Goal: Information Seeking & Learning: Understand process/instructions

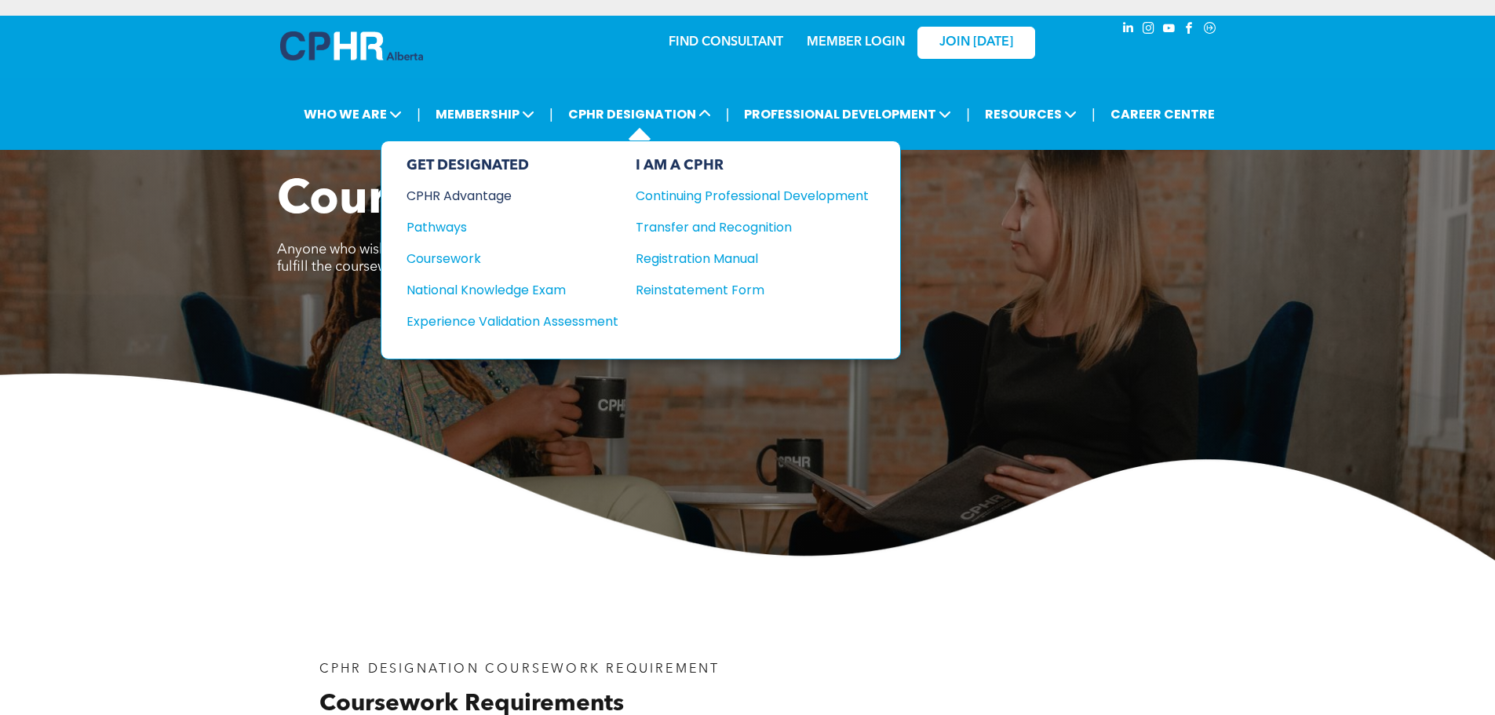
click at [534, 199] on div "CPHR Advantage" at bounding box center [502, 196] width 191 height 20
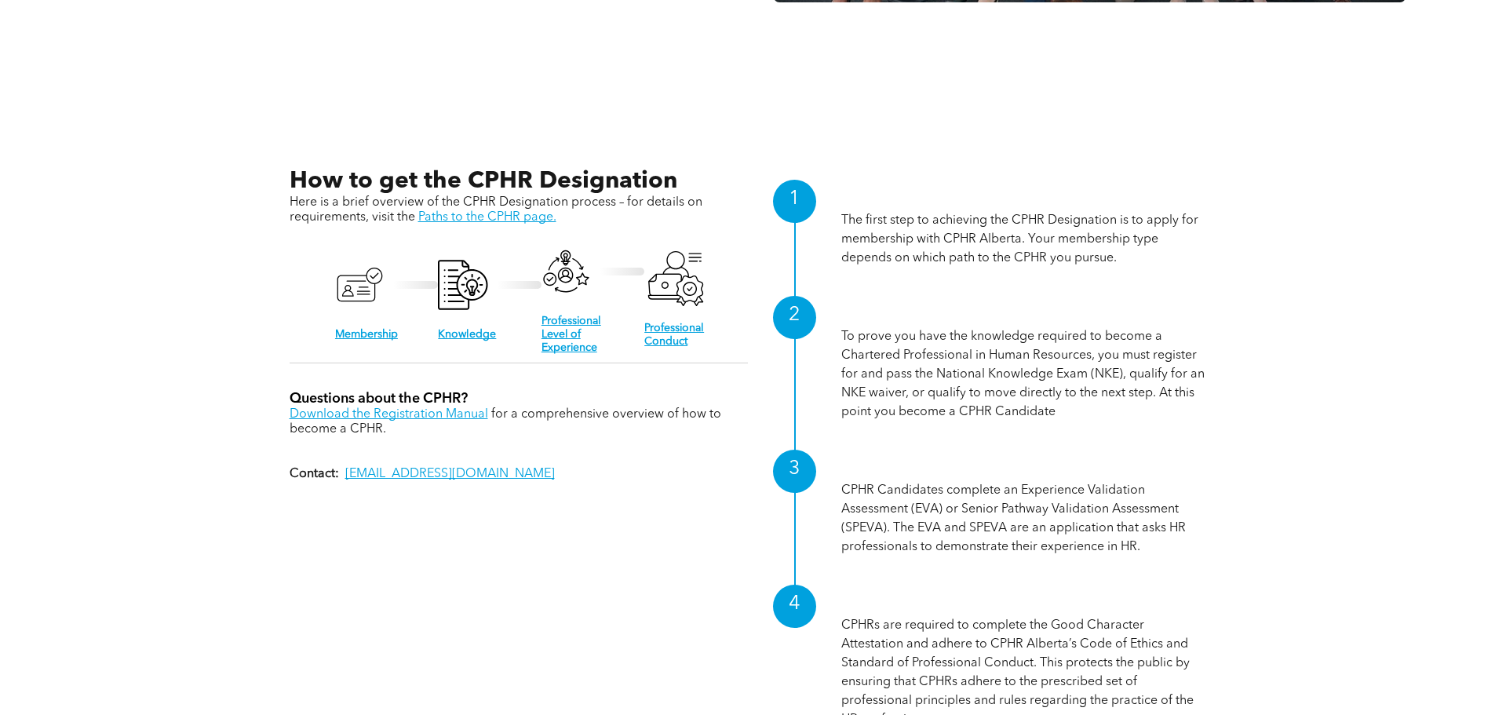
scroll to position [1648, 0]
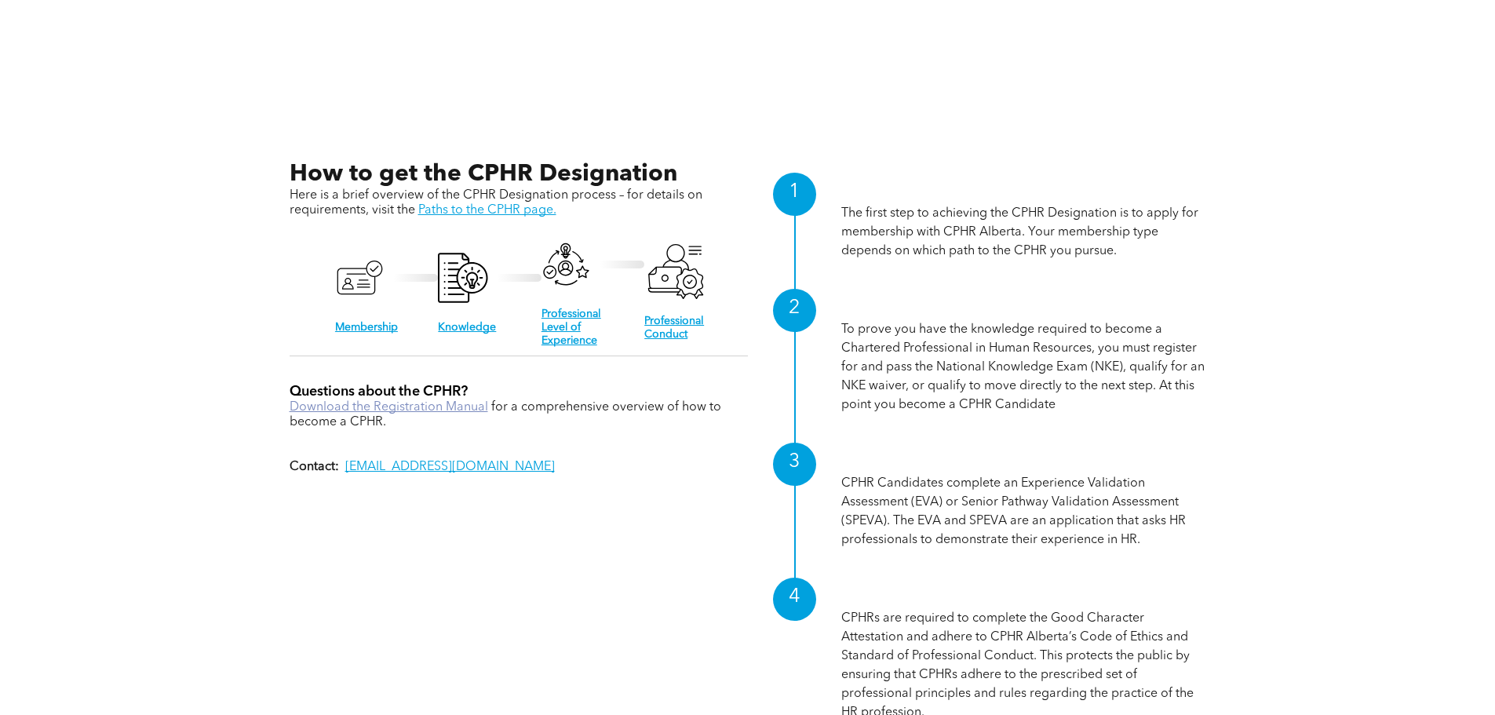
click at [462, 406] on link "Download the Registration Manual" at bounding box center [389, 407] width 199 height 13
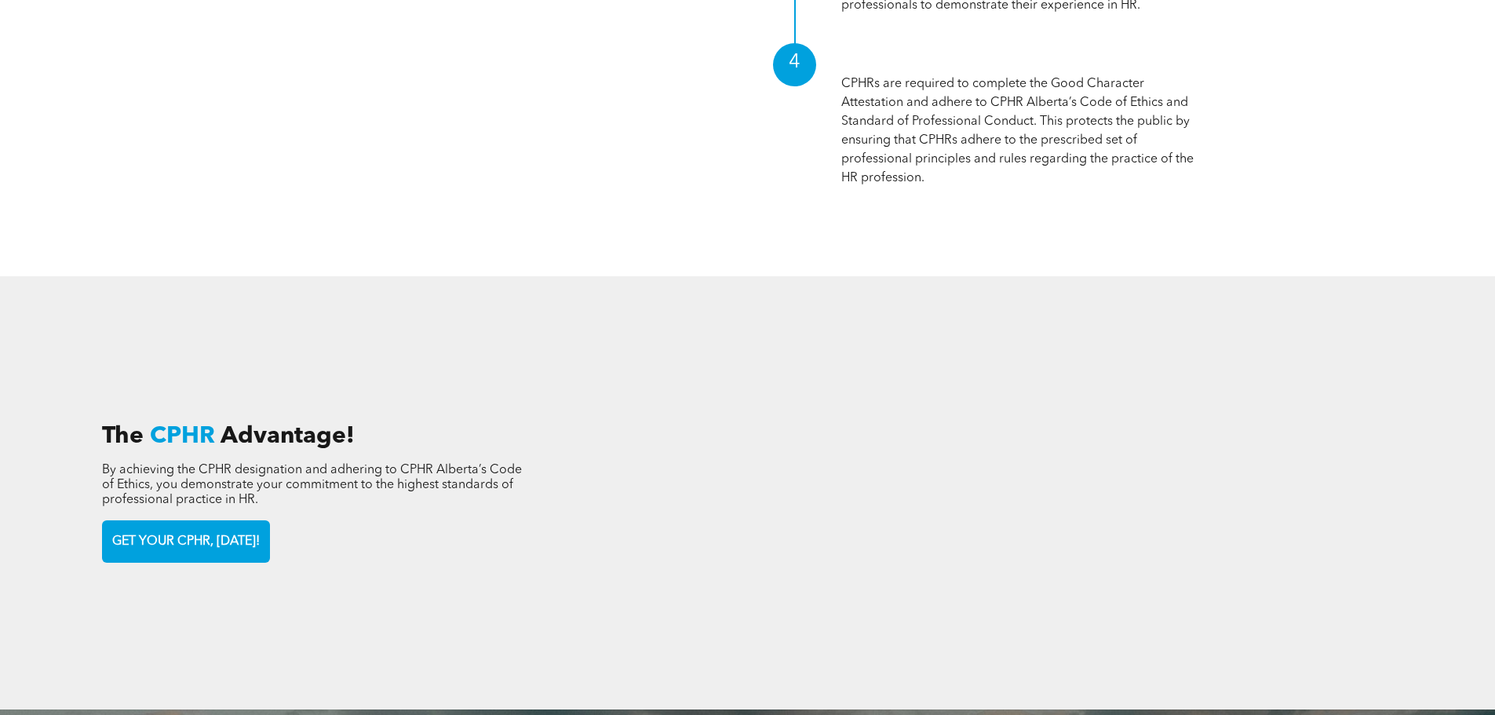
scroll to position [2276, 0]
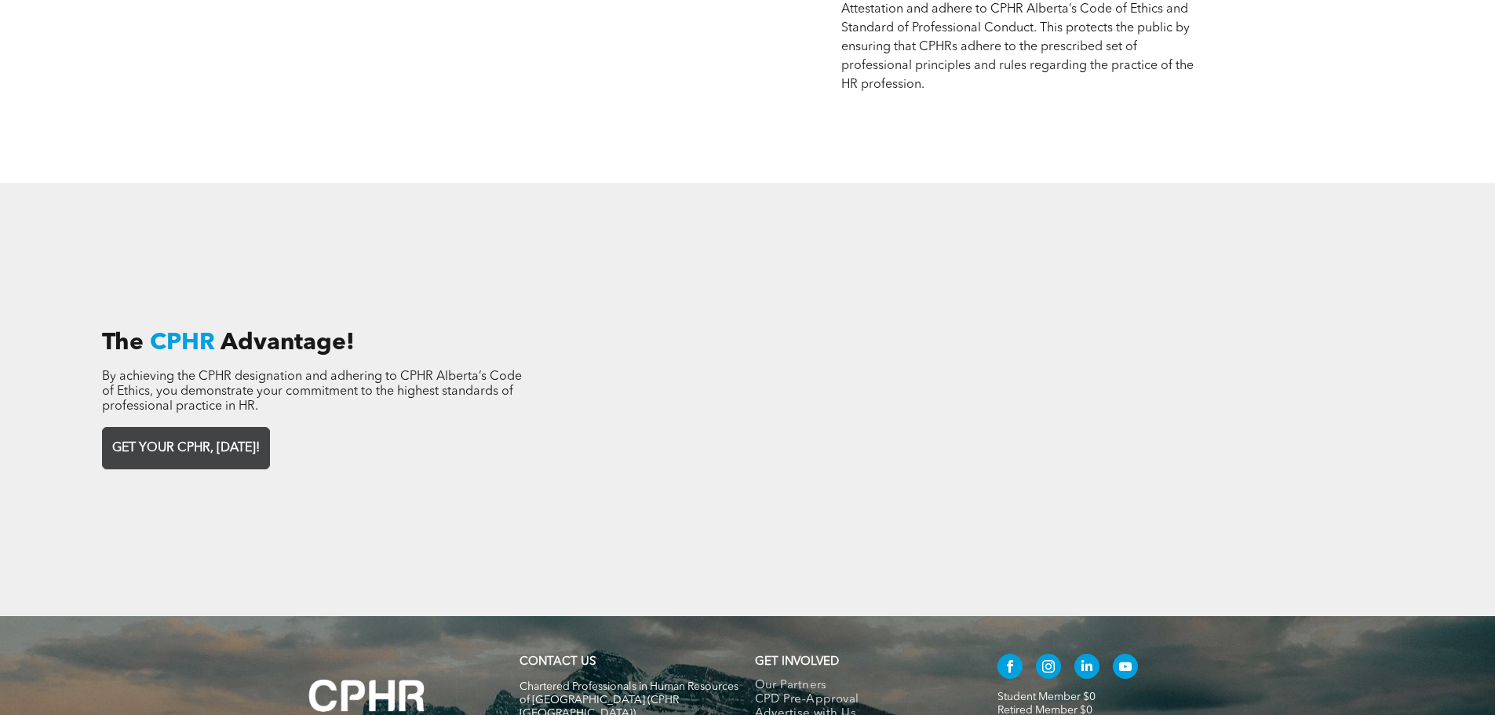
click at [217, 448] on span "GET YOUR CPHR, TODAY!" at bounding box center [186, 448] width 159 height 31
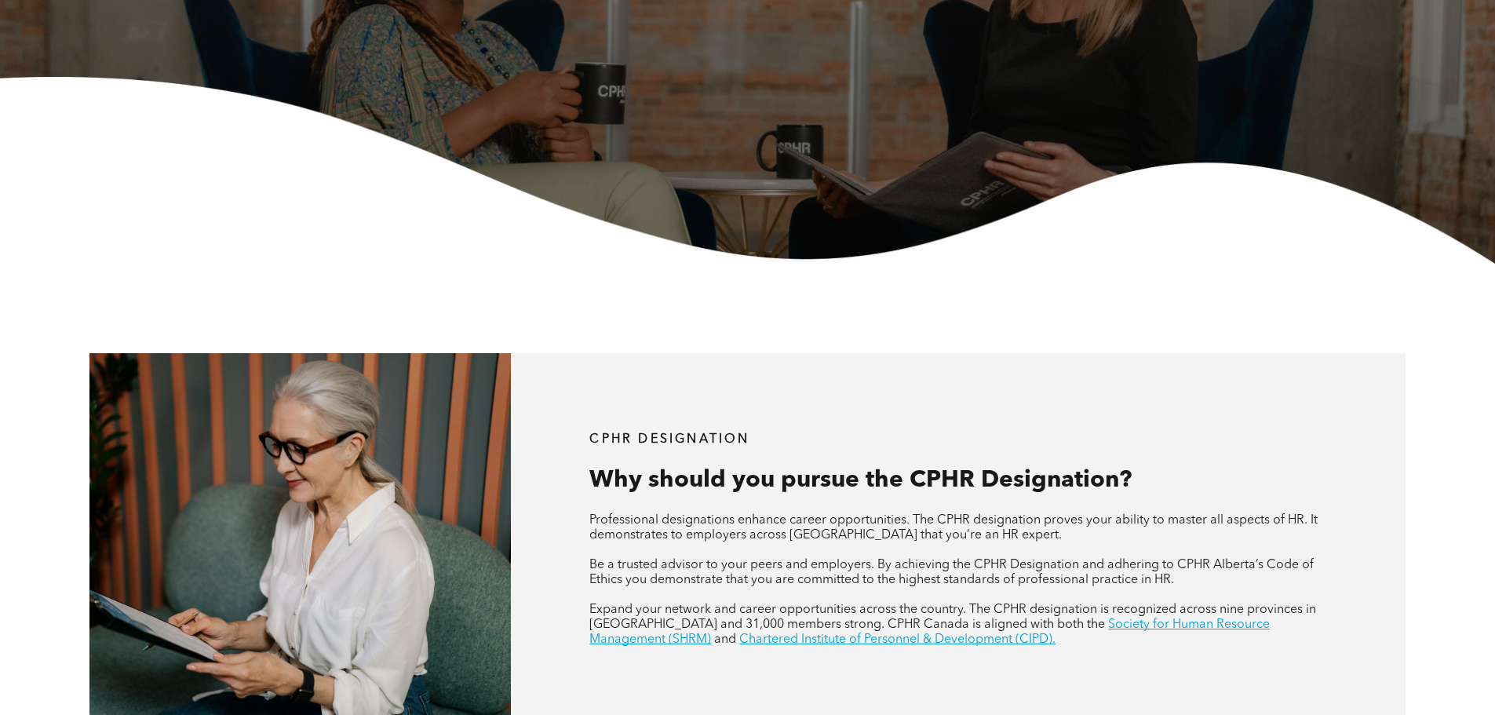
scroll to position [0, 0]
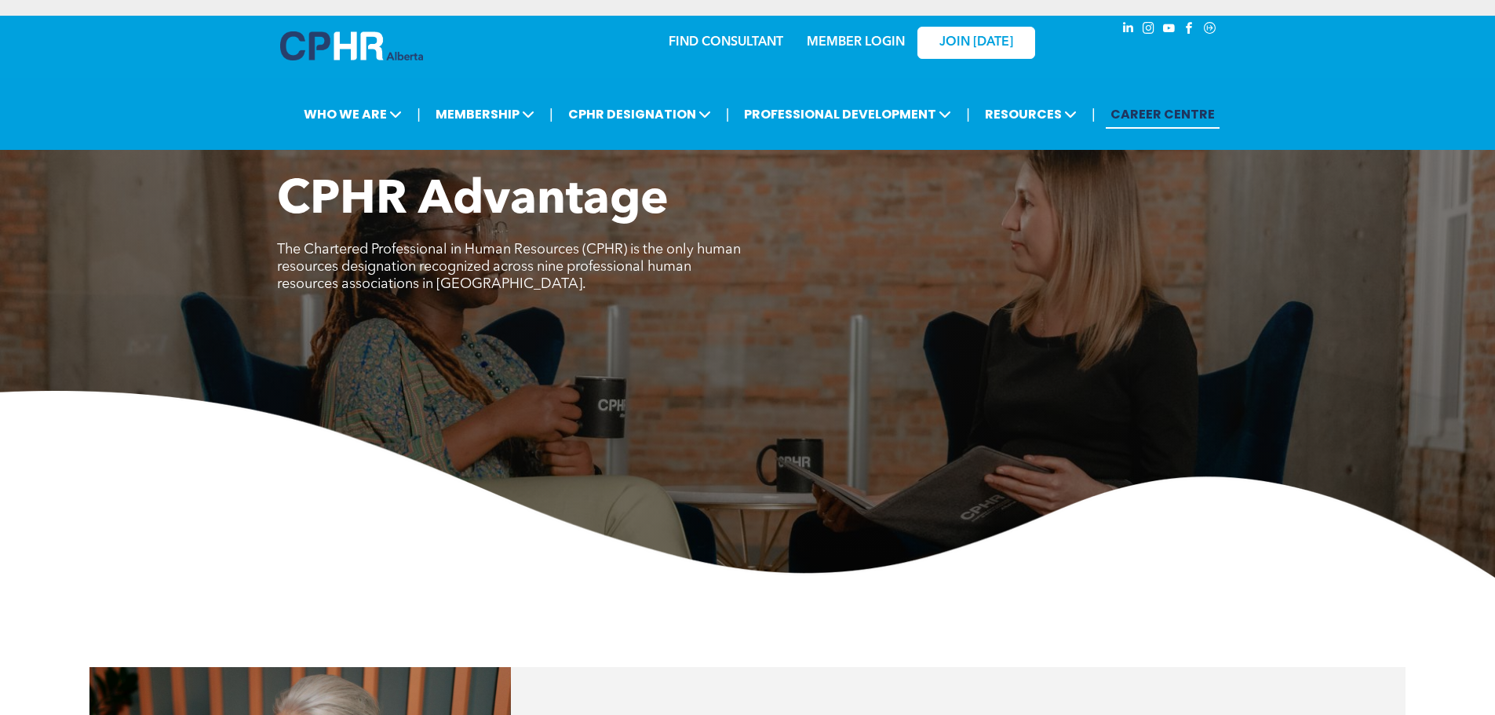
click at [1191, 108] on link "CAREER CENTRE" at bounding box center [1163, 114] width 114 height 29
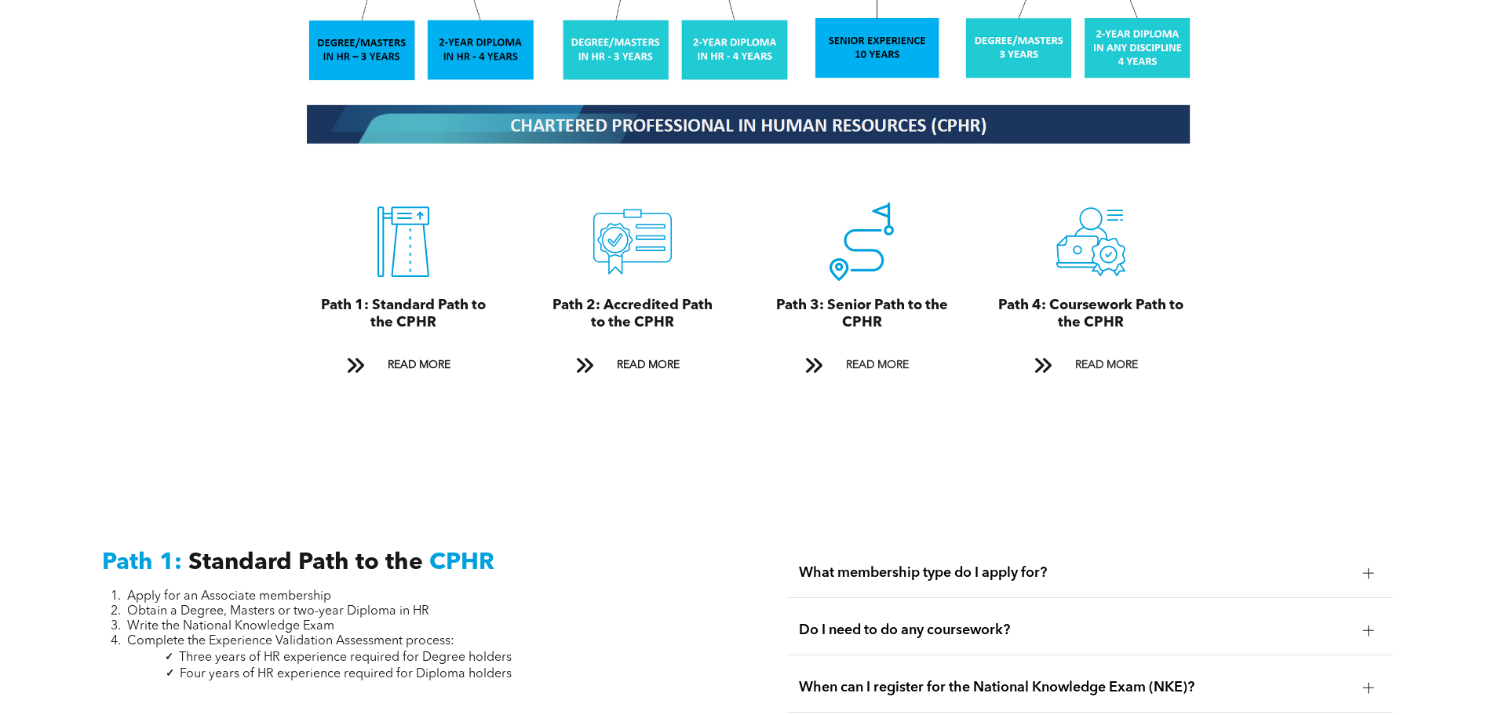
scroll to position [1884, 0]
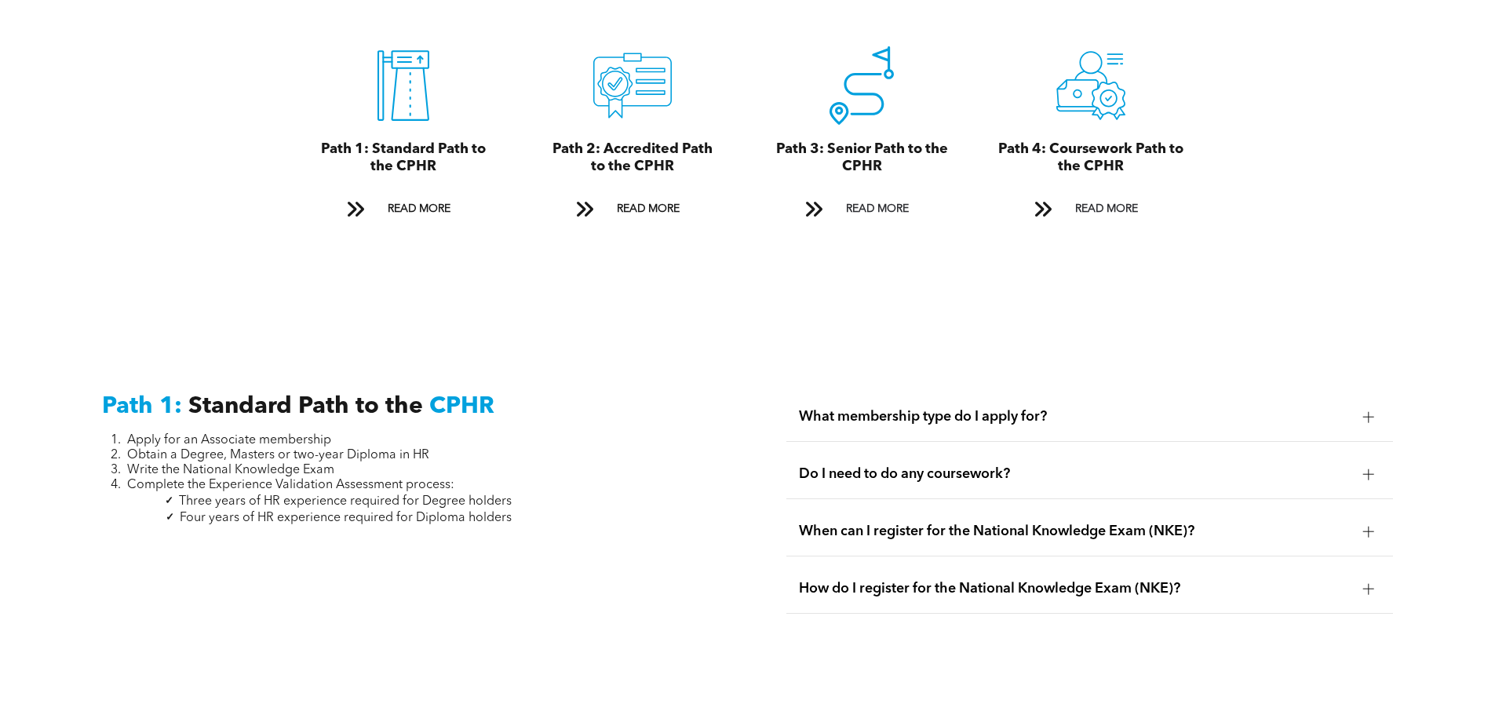
click at [945, 408] on span "What membership type do I apply for?" at bounding box center [1075, 416] width 552 height 17
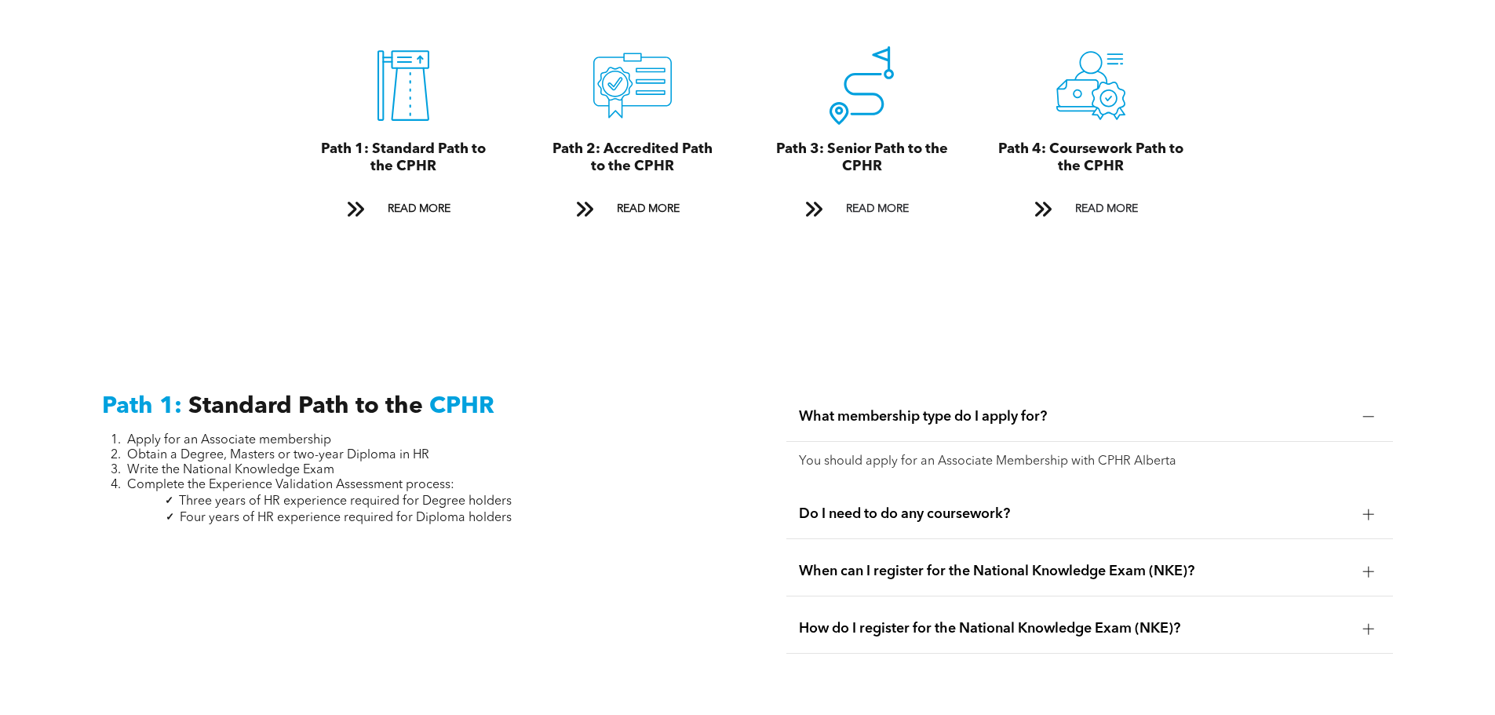
click at [946, 505] on span "Do I need to do any coursework?" at bounding box center [1075, 513] width 552 height 17
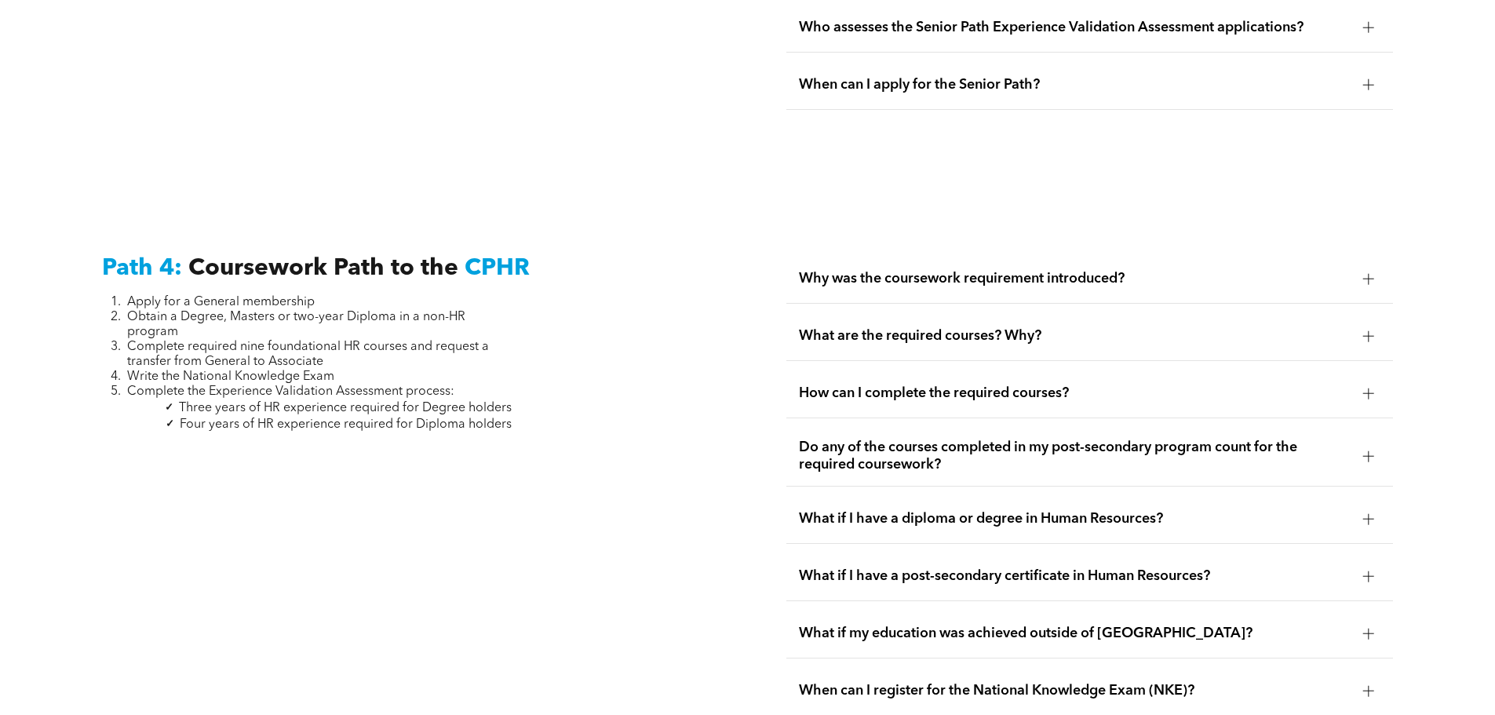
scroll to position [4552, 0]
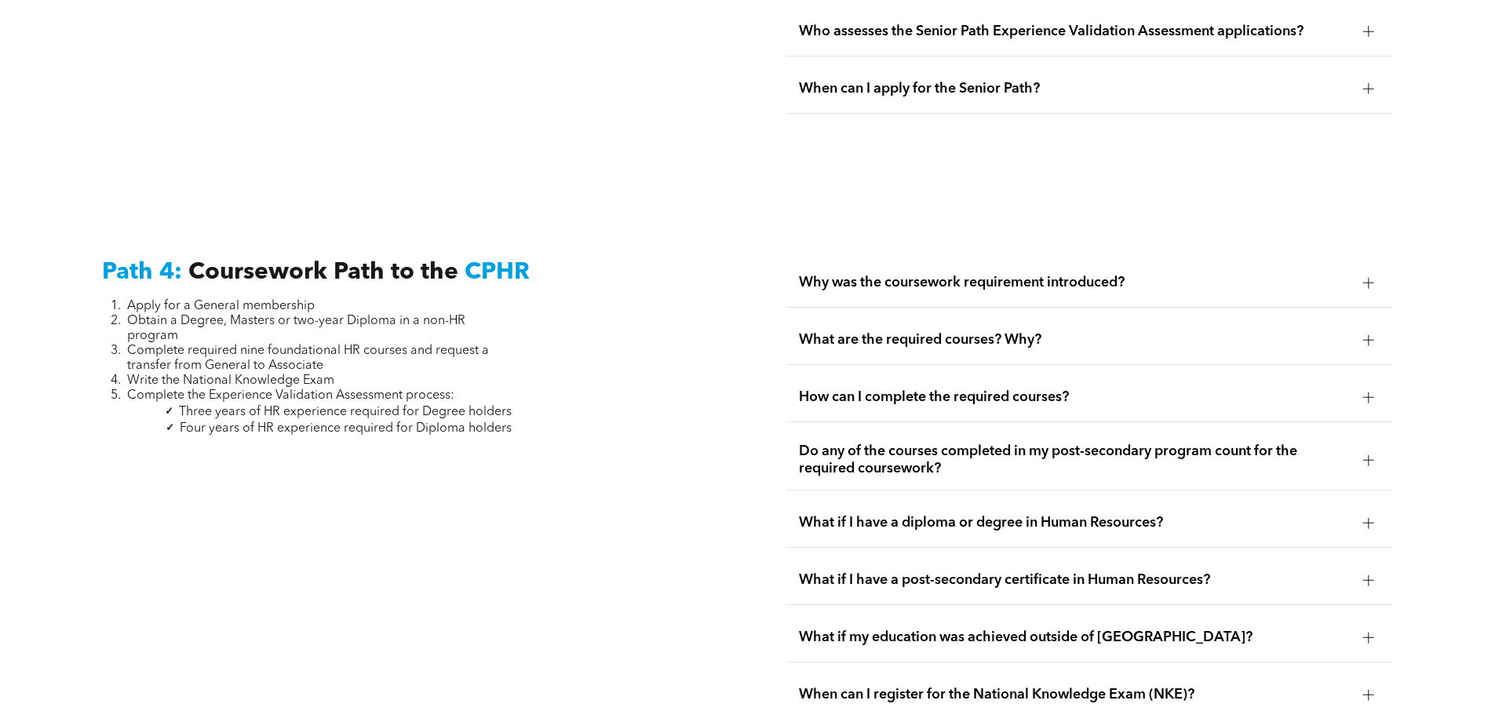
click at [945, 373] on div "How can I complete the required courses?" at bounding box center [1089, 397] width 607 height 49
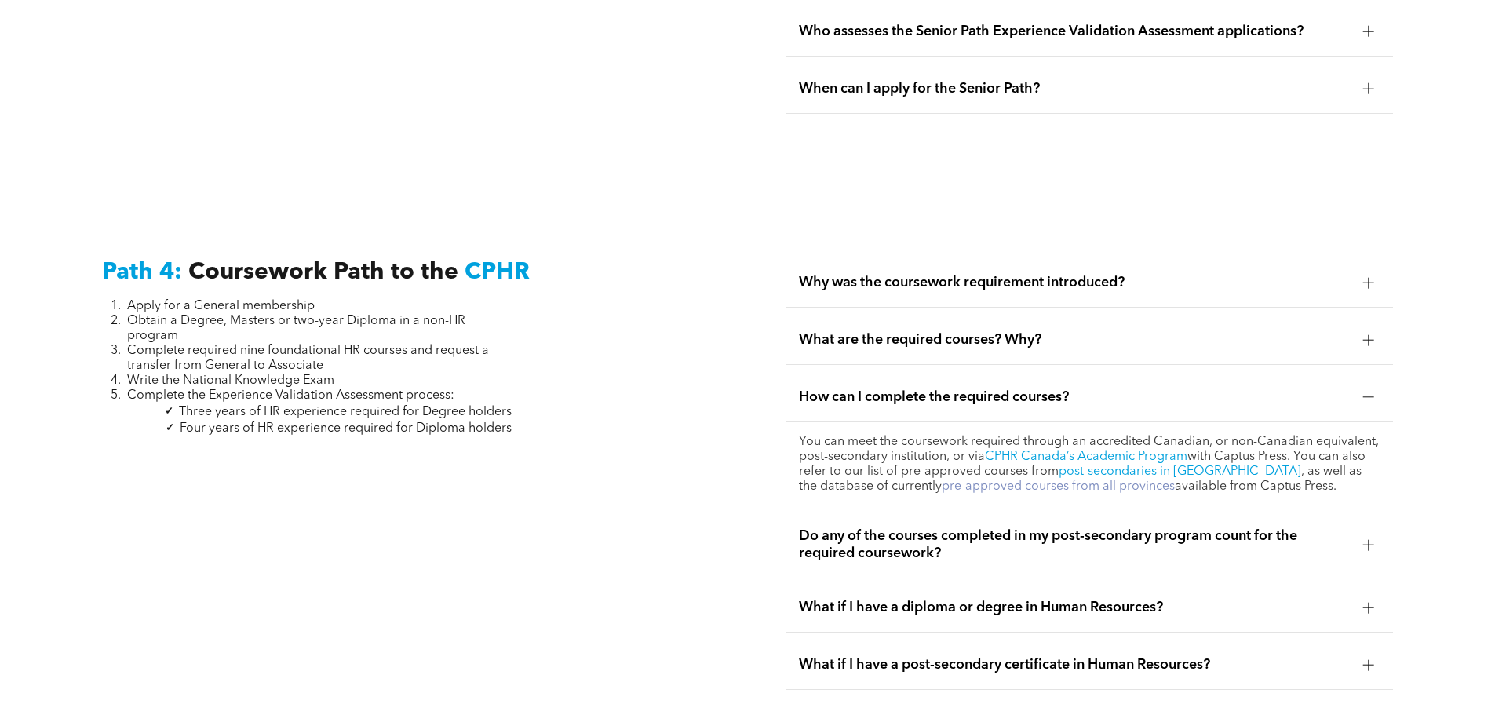
click at [1071, 480] on link "pre-approved courses from all provinces" at bounding box center [1058, 486] width 233 height 13
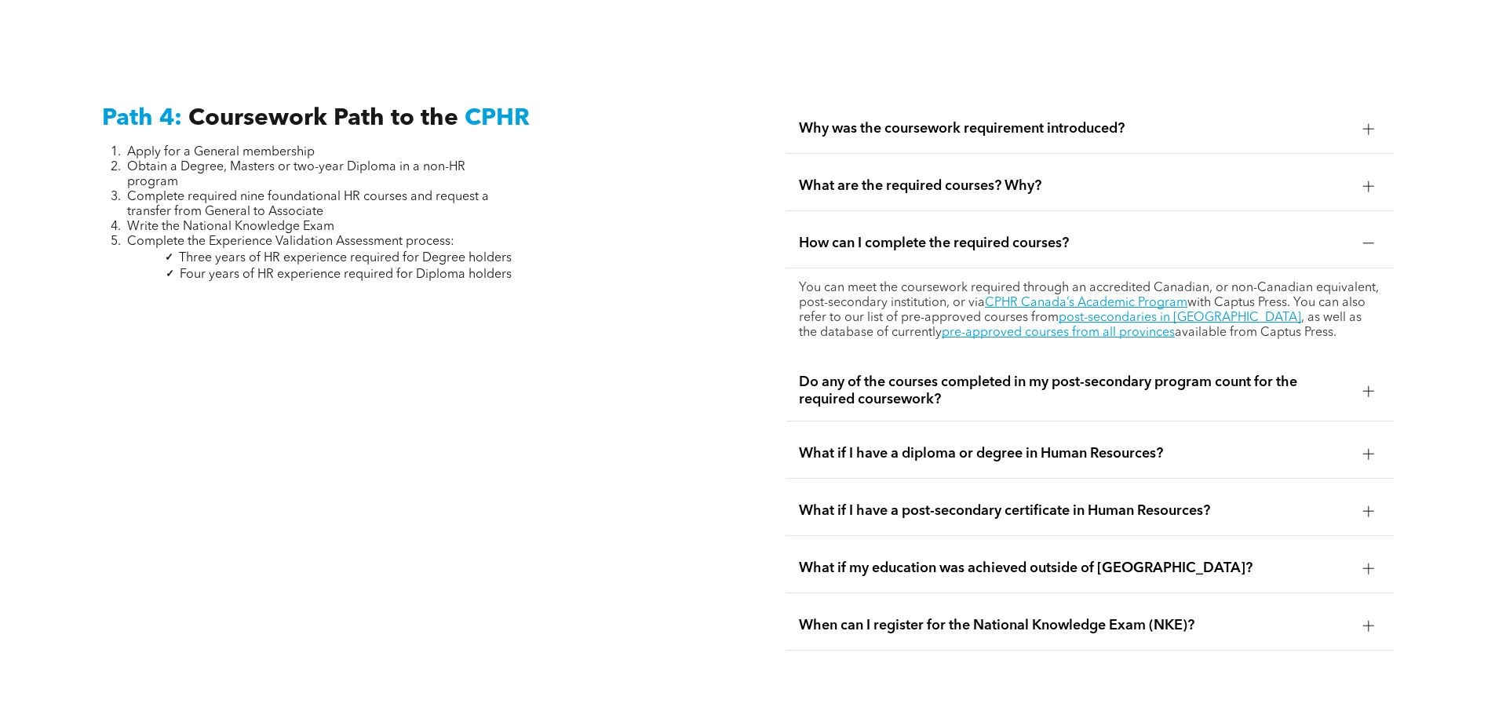
scroll to position [4709, 0]
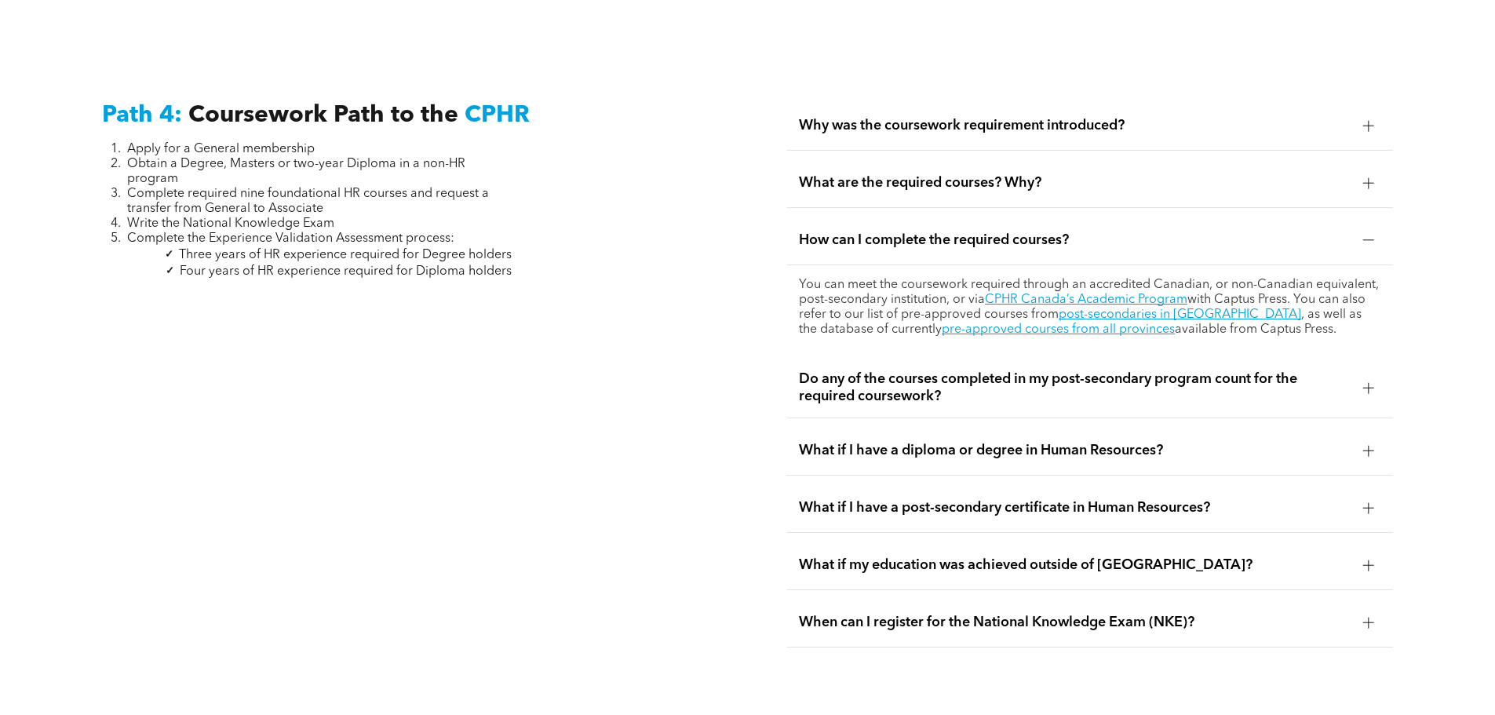
click at [1022, 556] on span "What if my education was achieved outside of Canada?" at bounding box center [1075, 564] width 552 height 17
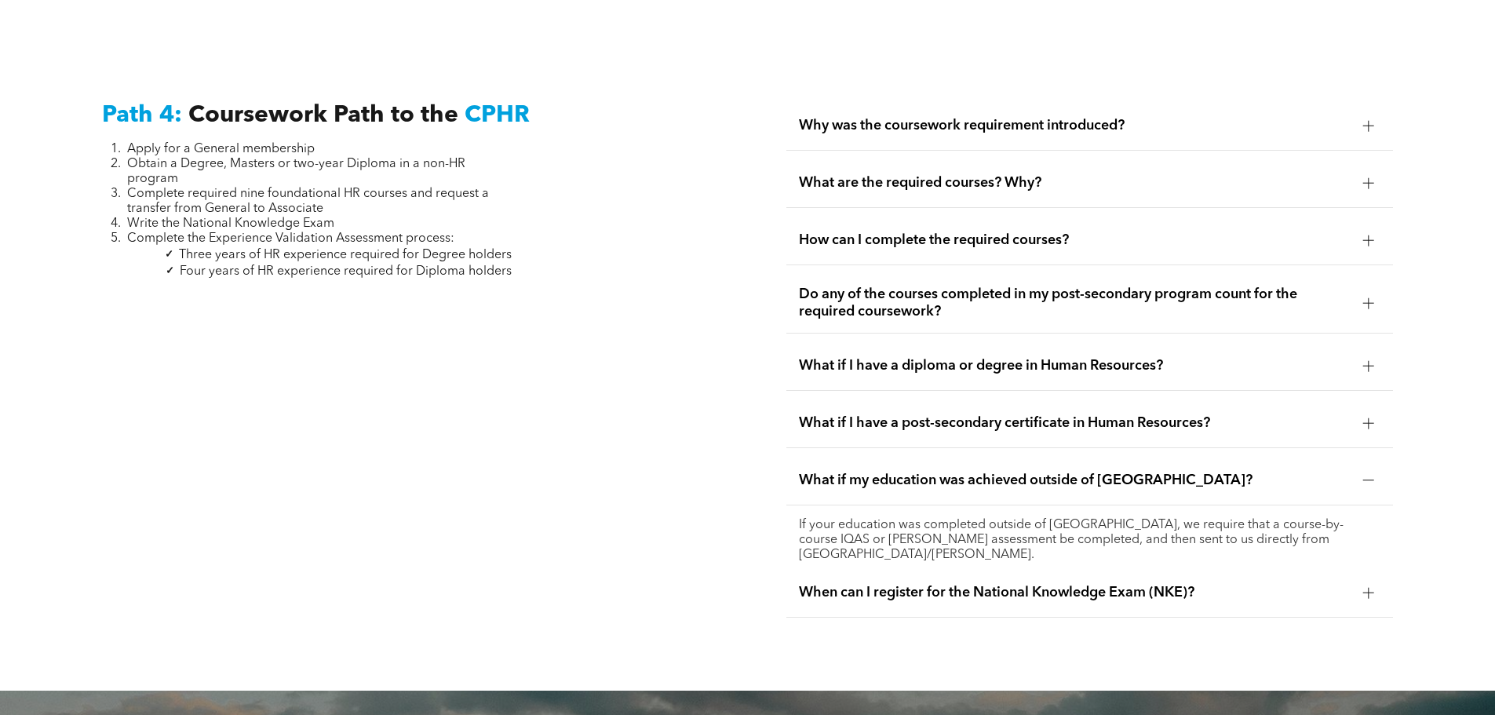
click at [927, 286] on span "Do any of the courses completed in my post-secondary program count for the requ…" at bounding box center [1075, 303] width 552 height 35
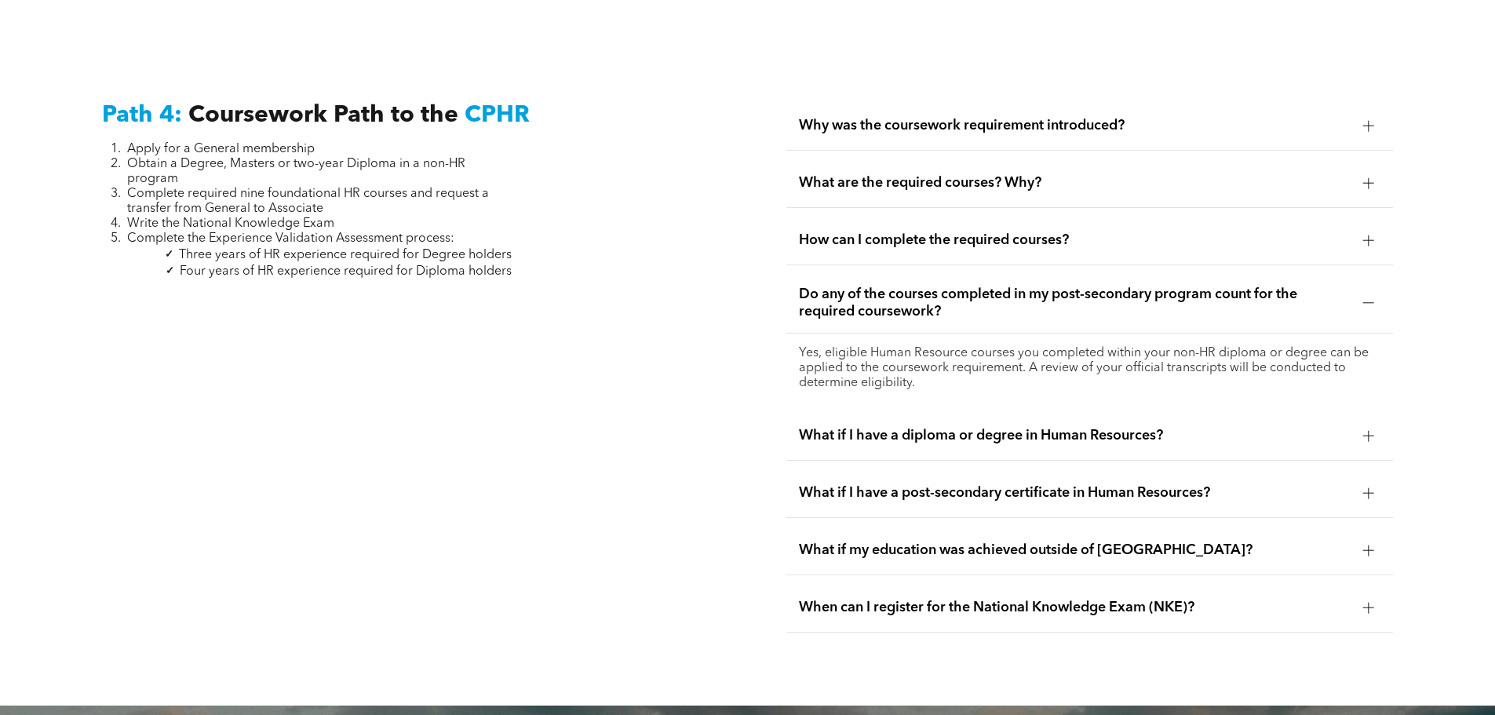
click at [996, 427] on span "What if I have a diploma or degree in Human Resources?" at bounding box center [1075, 435] width 552 height 17
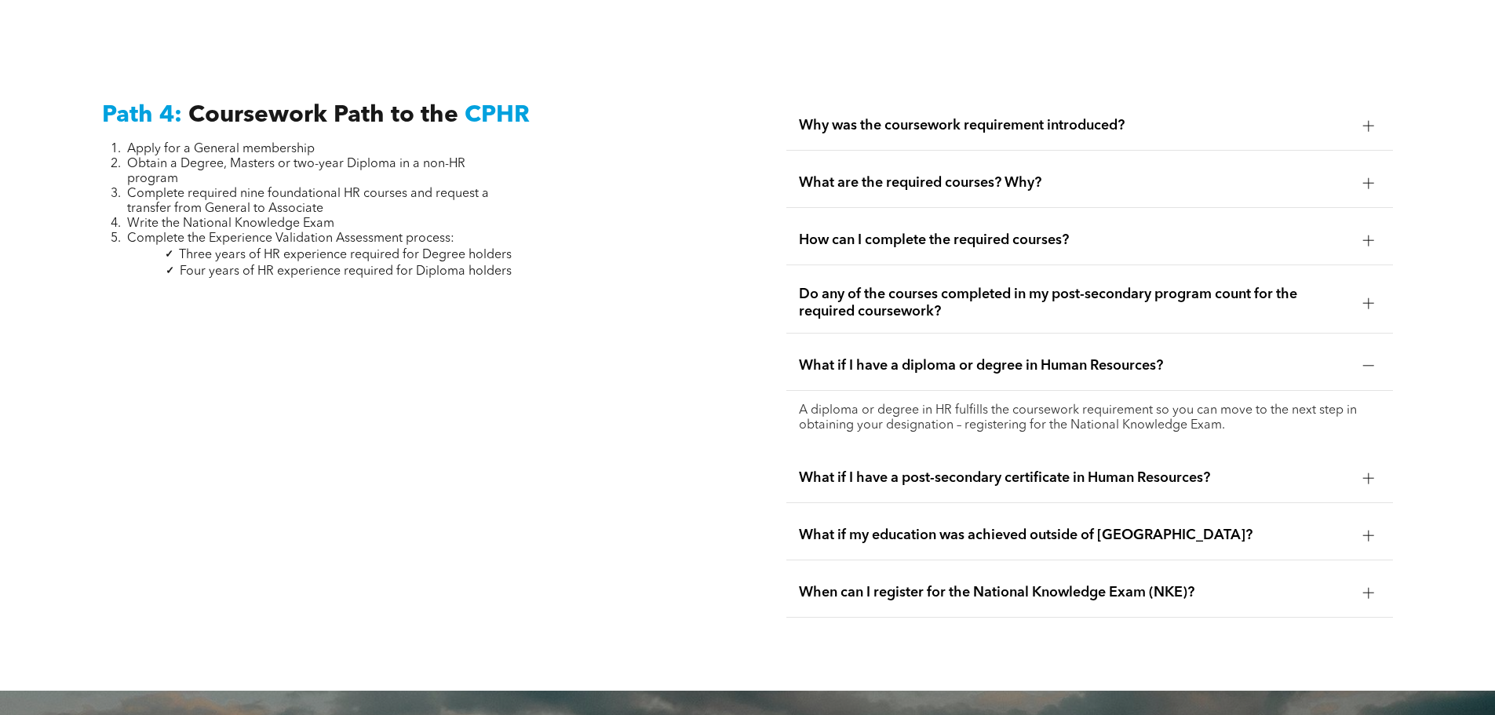
click at [997, 469] on span "What if I have a post-secondary certificate in Human Resources?" at bounding box center [1075, 477] width 552 height 17
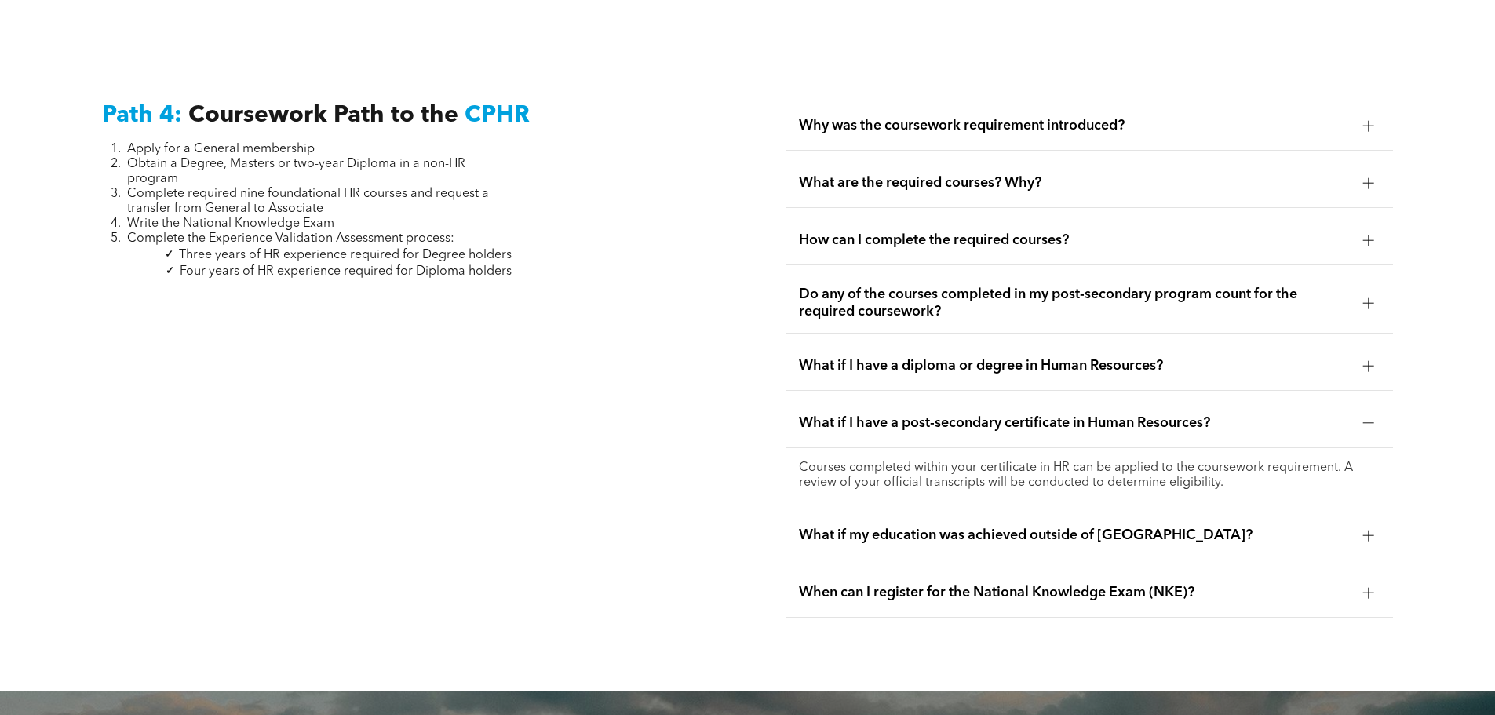
click at [1007, 527] on span "What if my education was achieved outside of Canada?" at bounding box center [1075, 535] width 552 height 17
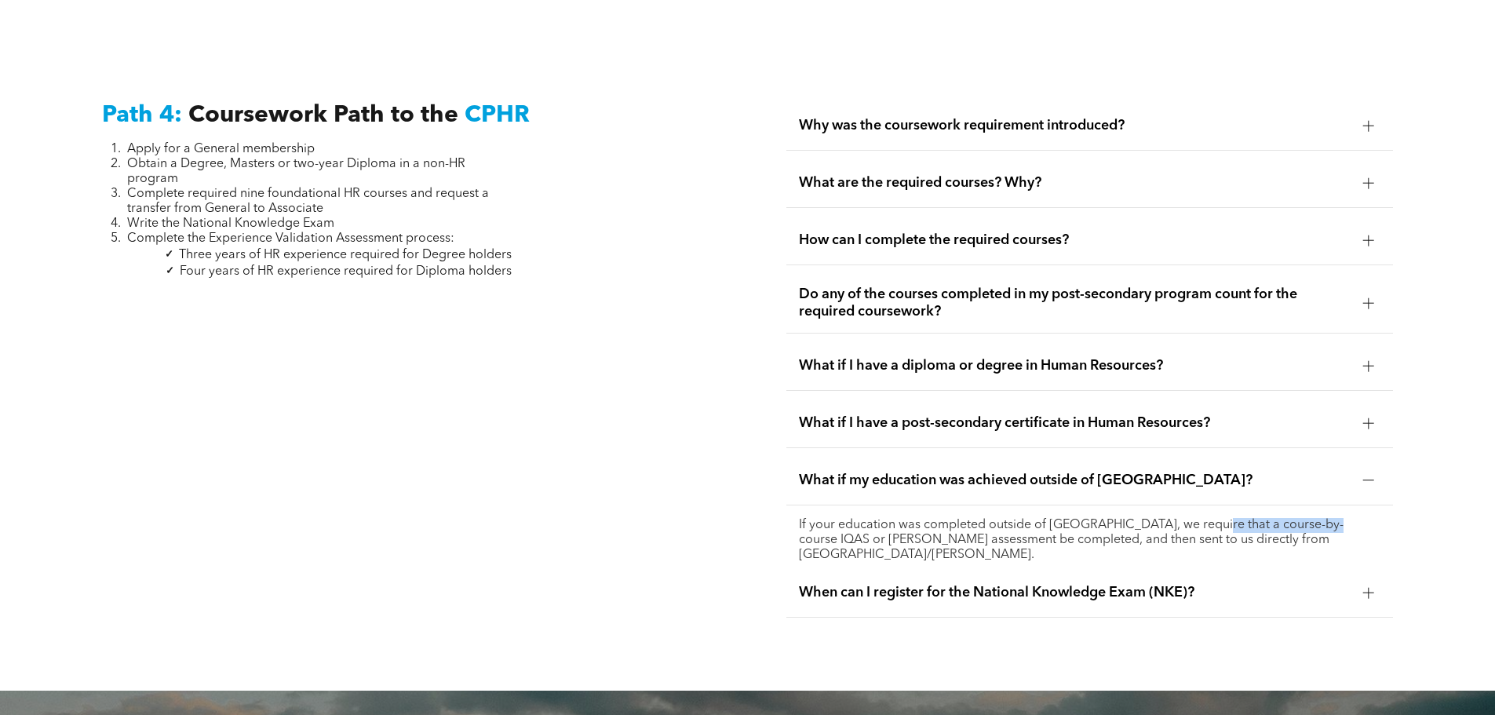
drag, startPoint x: 1203, startPoint y: 487, endPoint x: 1329, endPoint y: 490, distance: 125.6
click at [1329, 518] on p "If your education was completed outside of Canada, we require that a course-by-…" at bounding box center [1090, 540] width 582 height 45
click at [1253, 518] on p "If your education was completed outside of Canada, we require that a course-by-…" at bounding box center [1090, 540] width 582 height 45
drag, startPoint x: 1208, startPoint y: 486, endPoint x: 1102, endPoint y: 362, distance: 163.1
click at [1328, 518] on p "If your education was completed outside of Canada, we require that a course-by-…" at bounding box center [1090, 540] width 582 height 45
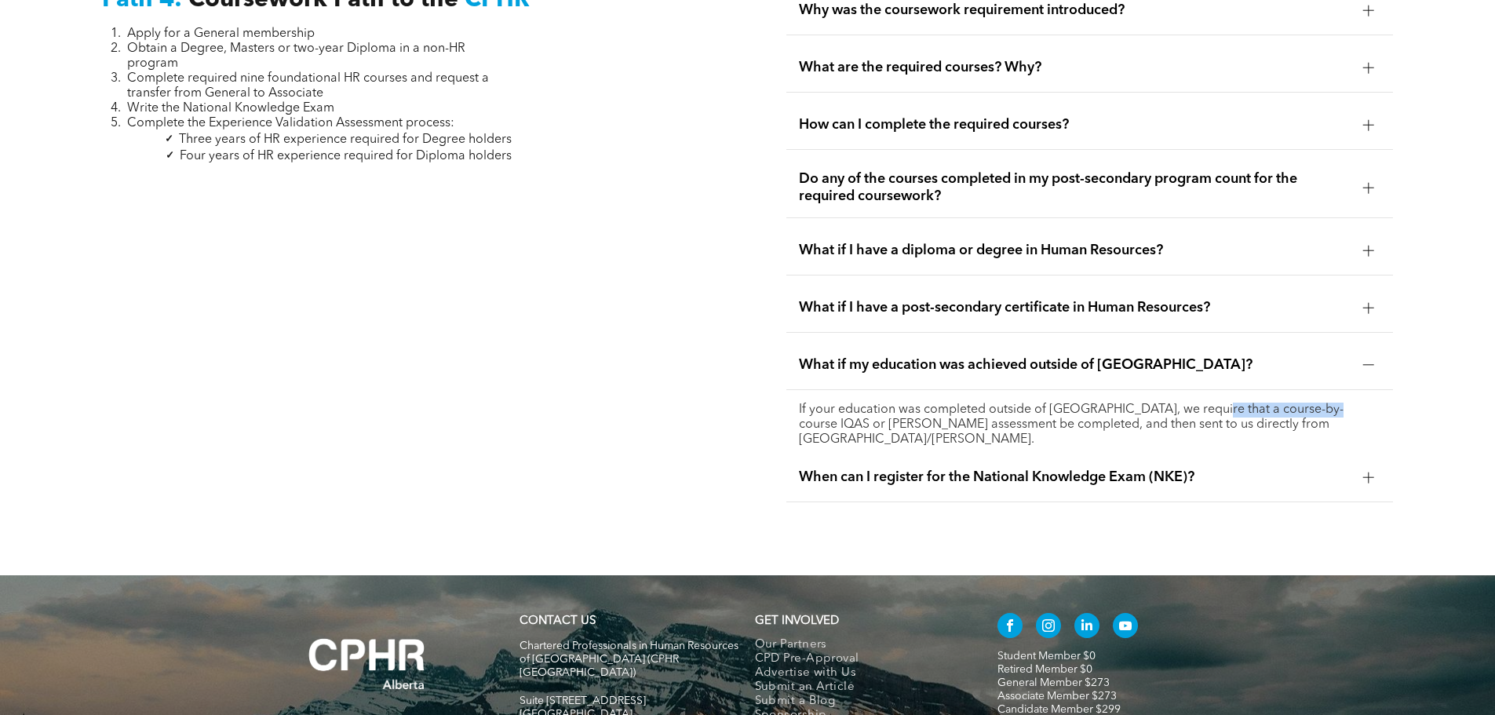
scroll to position [4950, 0]
